Goal: Complete application form

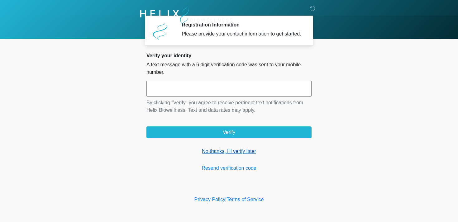
click at [207, 155] on link "No thanks, I'll verify later" at bounding box center [229, 151] width 165 height 7
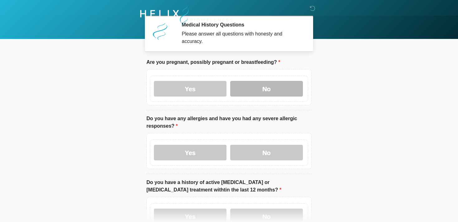
click at [264, 91] on label "No" at bounding box center [266, 89] width 73 height 16
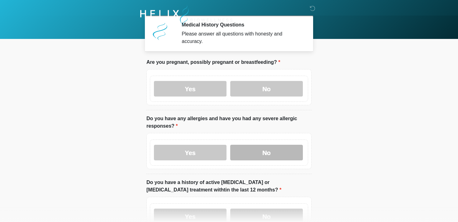
click at [270, 149] on label "No" at bounding box center [266, 153] width 73 height 16
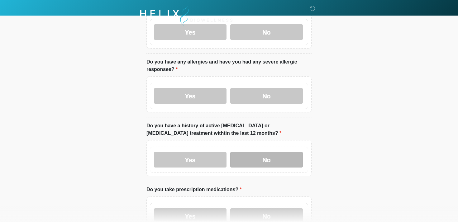
scroll to position [75, 0]
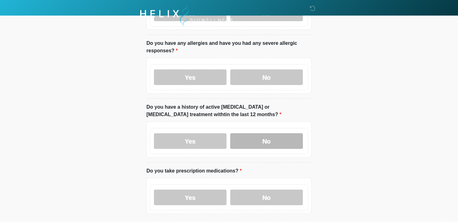
click at [263, 136] on label "No" at bounding box center [266, 141] width 73 height 16
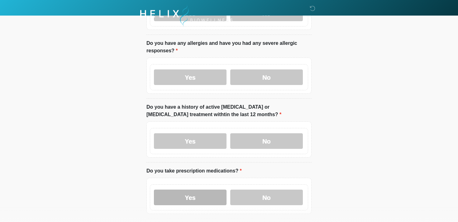
click at [190, 192] on label "Yes" at bounding box center [190, 198] width 73 height 16
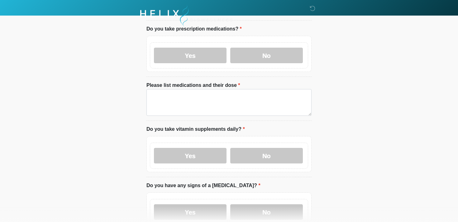
scroll to position [228, 0]
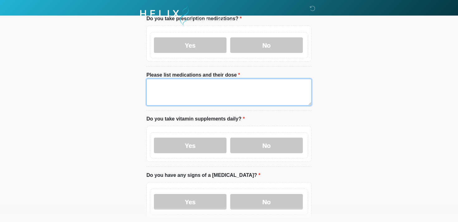
click at [182, 92] on textarea "Please list medications and their dose" at bounding box center [229, 92] width 165 height 27
paste textarea "**********"
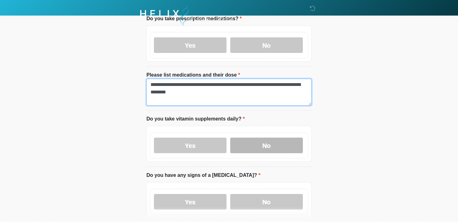
type textarea "**********"
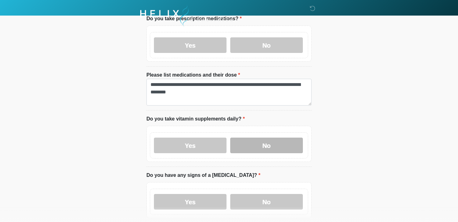
click at [258, 146] on label "No" at bounding box center [266, 146] width 73 height 16
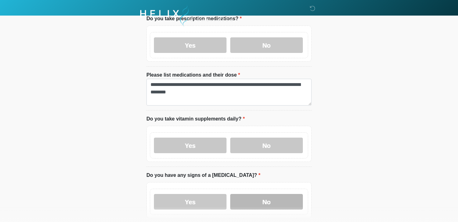
click at [256, 201] on label "No" at bounding box center [266, 202] width 73 height 16
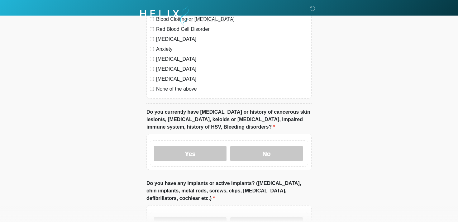
scroll to position [519, 0]
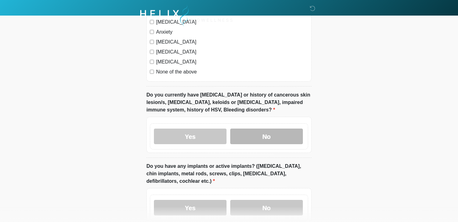
click at [262, 133] on label "No" at bounding box center [266, 137] width 73 height 16
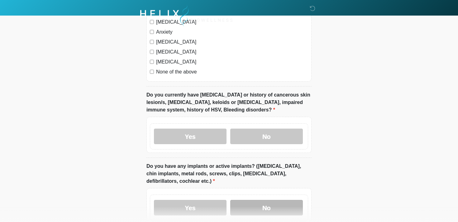
click at [251, 207] on label "No" at bounding box center [266, 208] width 73 height 16
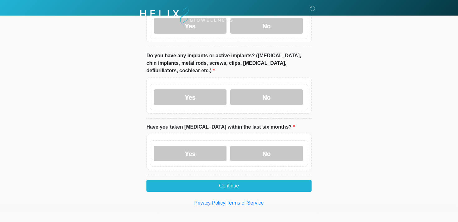
scroll to position [632, 0]
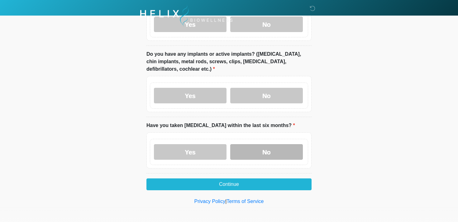
click at [249, 150] on label "No" at bounding box center [266, 152] width 73 height 16
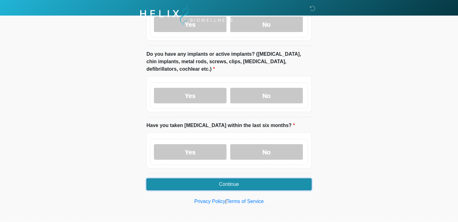
click at [205, 182] on button "Continue" at bounding box center [229, 185] width 165 height 12
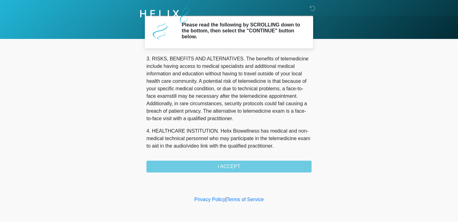
scroll to position [264, 0]
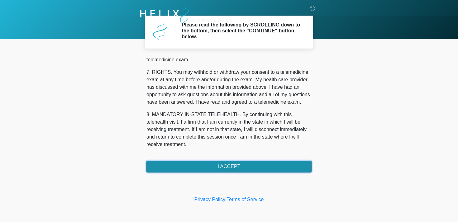
click at [196, 165] on button "I ACCEPT" at bounding box center [229, 167] width 165 height 12
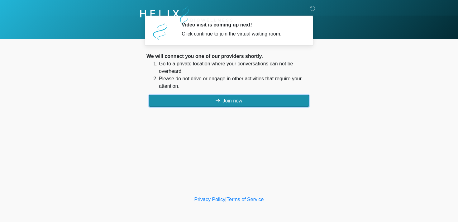
click at [175, 101] on button "Join now" at bounding box center [229, 101] width 160 height 12
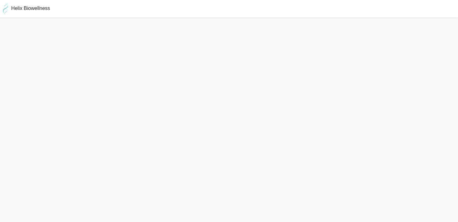
scroll to position [2, 0]
